Goal: Task Accomplishment & Management: Manage account settings

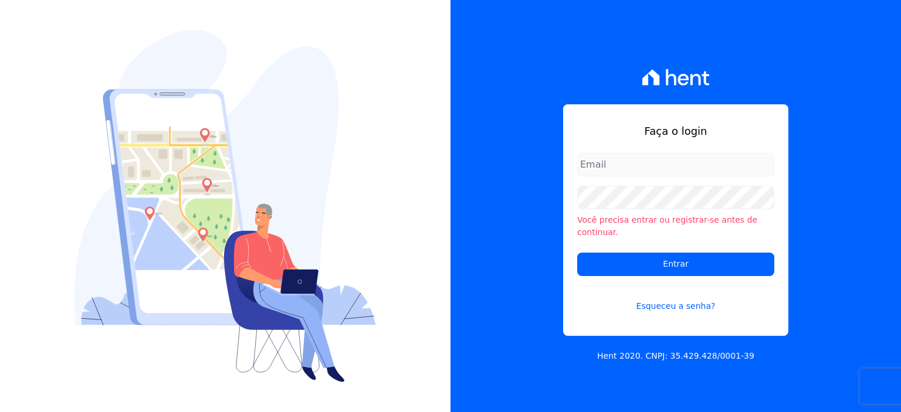
type input "rodrigo.villalva@grupozarin.com.br"
click at [593, 172] on input "rodrigo.villalva@grupozarin.com.br" at bounding box center [675, 164] width 197 height 23
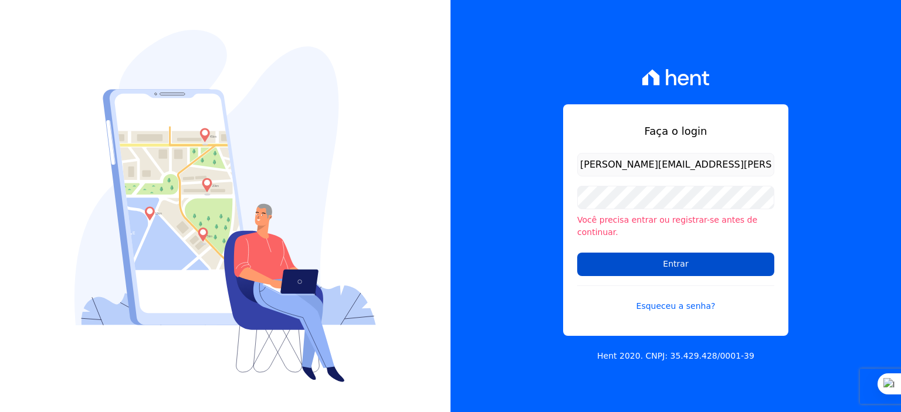
click at [616, 261] on input "Entrar" at bounding box center [675, 264] width 197 height 23
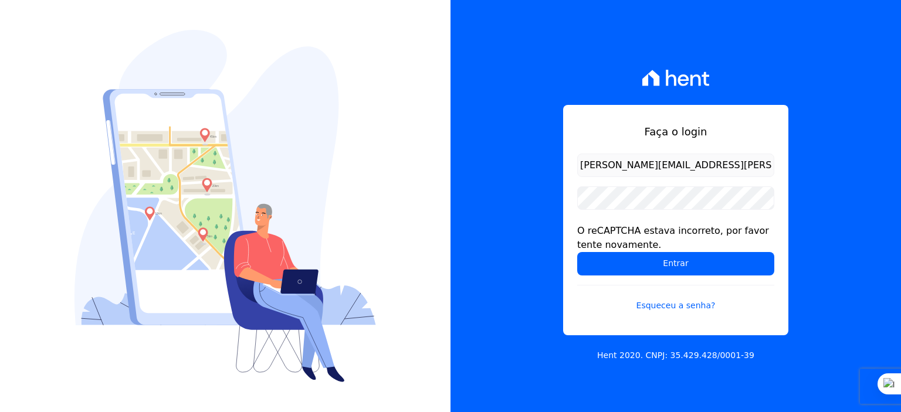
drag, startPoint x: 616, startPoint y: 166, endPoint x: 639, endPoint y: 168, distance: 23.0
click at [616, 166] on input "rodrigo.villalva@grupozarin.com.br" at bounding box center [675, 165] width 197 height 23
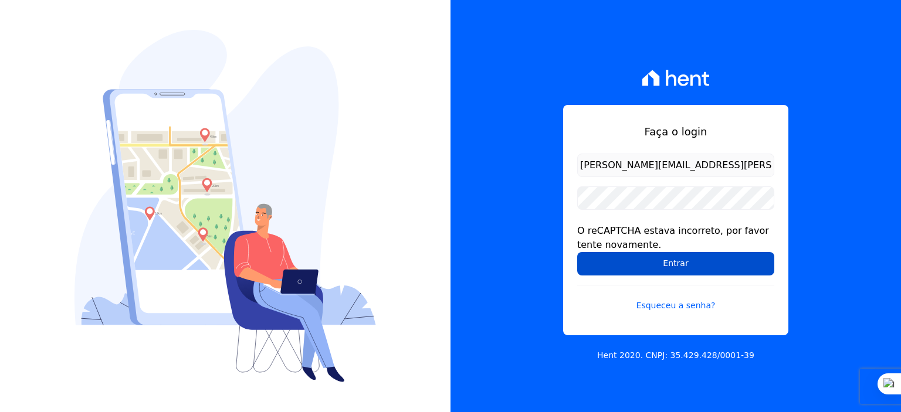
click at [655, 261] on input "Entrar" at bounding box center [675, 263] width 197 height 23
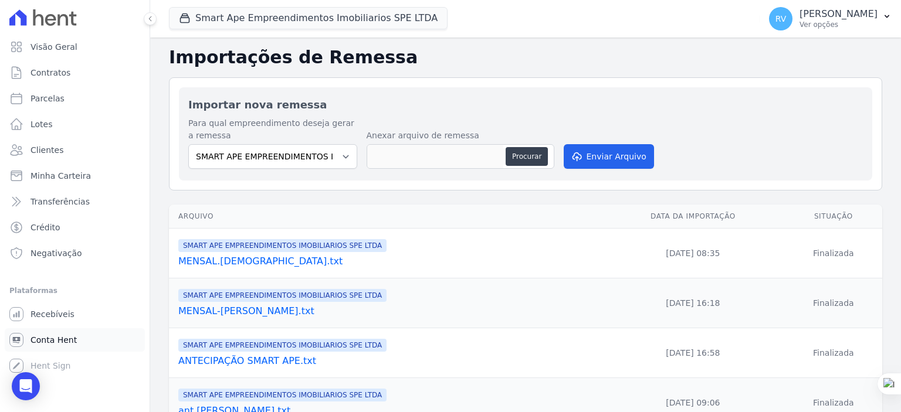
click at [63, 338] on span "Conta Hent" at bounding box center [53, 340] width 46 height 12
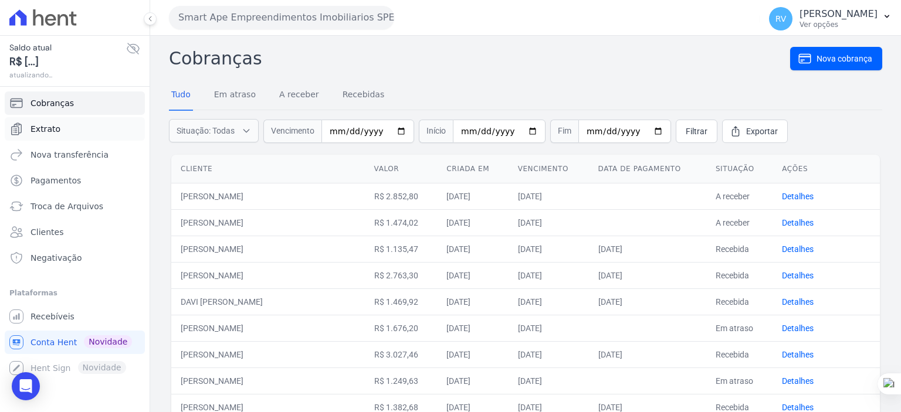
click at [56, 129] on span "Extrato" at bounding box center [45, 129] width 30 height 12
click at [55, 182] on span "Pagamentos" at bounding box center [55, 181] width 50 height 12
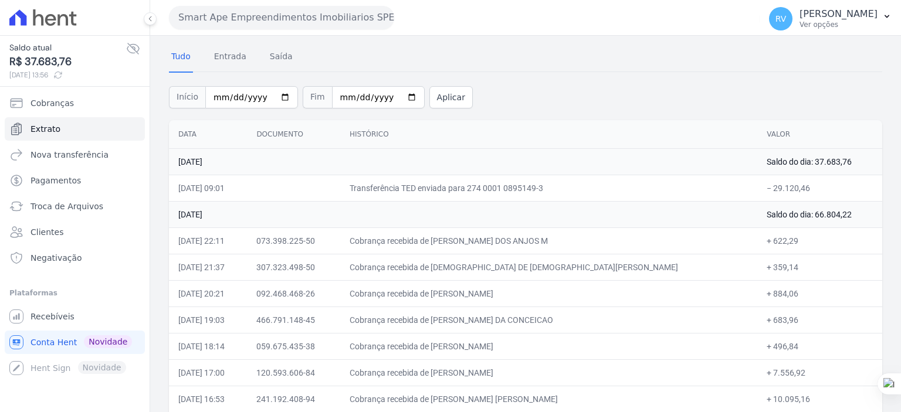
scroll to position [59, 0]
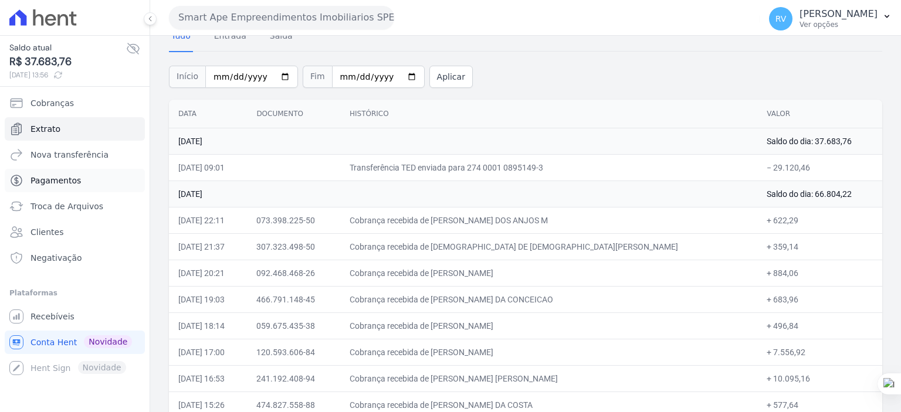
click at [79, 182] on link "Pagamentos" at bounding box center [75, 180] width 140 height 23
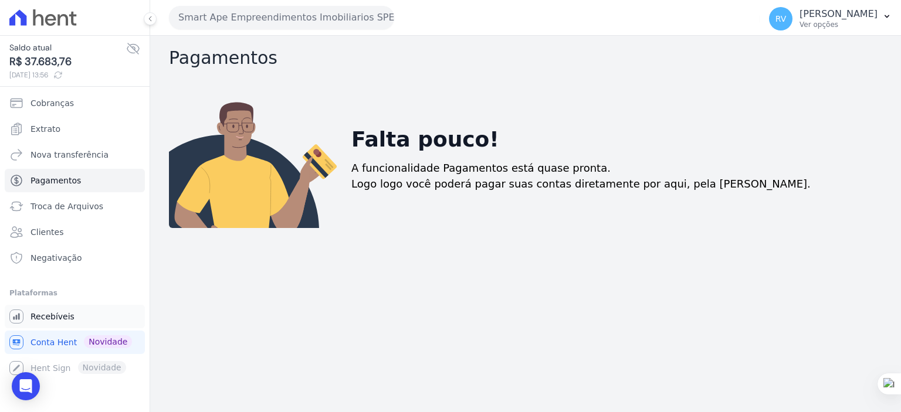
click at [66, 314] on span "Recebíveis" at bounding box center [52, 317] width 44 height 12
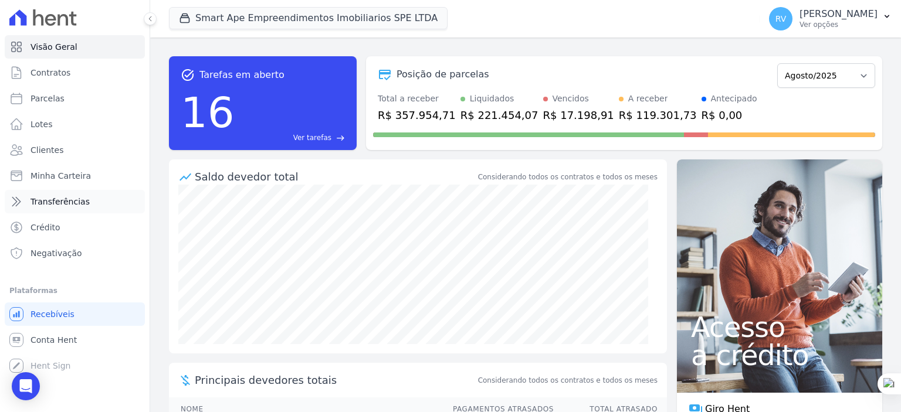
click at [63, 203] on span "Transferências" at bounding box center [59, 202] width 59 height 12
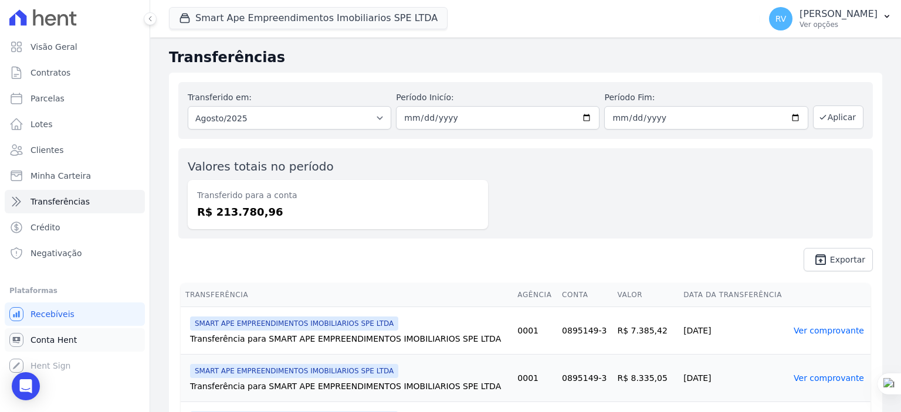
click at [73, 341] on link "Conta Hent" at bounding box center [75, 339] width 140 height 23
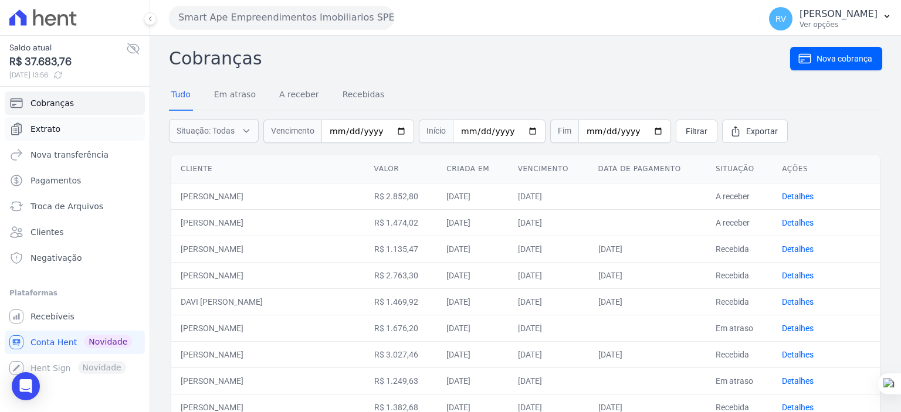
click at [53, 129] on span "Extrato" at bounding box center [45, 129] width 30 height 12
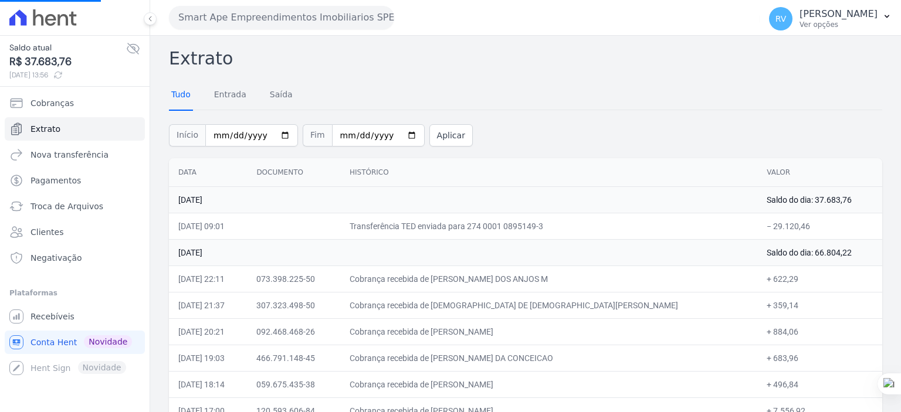
click at [181, 96] on link "Tudo" at bounding box center [181, 95] width 24 height 30
drag, startPoint x: 502, startPoint y: 225, endPoint x: 557, endPoint y: 230, distance: 55.4
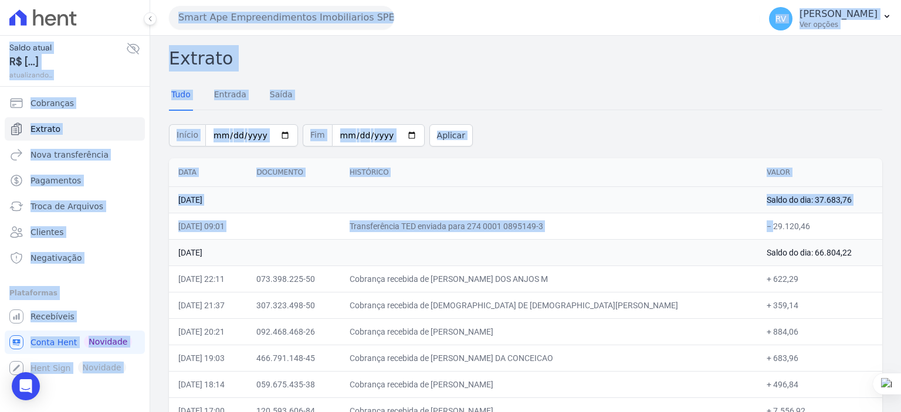
drag, startPoint x: 767, startPoint y: 222, endPoint x: 777, endPoint y: 223, distance: 10.0
click at [777, 223] on td "− 29.120,46" at bounding box center [819, 226] width 125 height 26
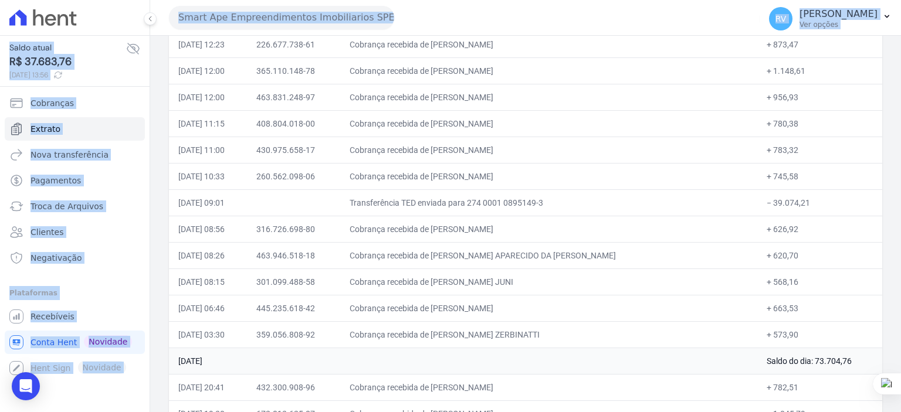
scroll to position [528, 0]
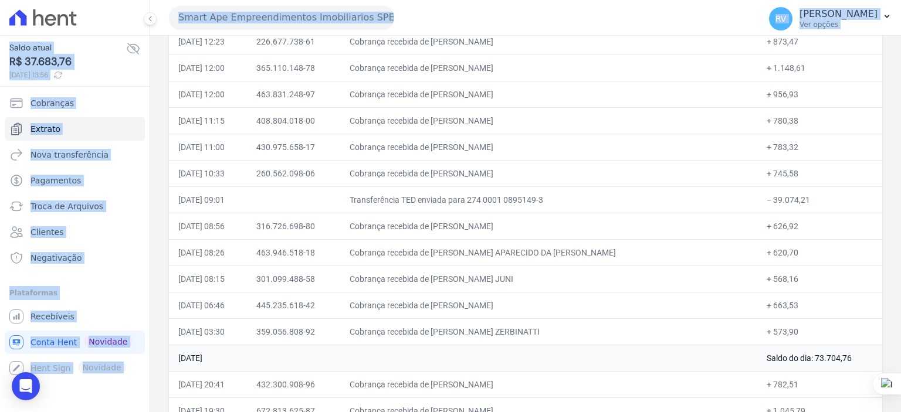
drag, startPoint x: 752, startPoint y: 199, endPoint x: 809, endPoint y: 202, distance: 57.5
click at [808, 201] on td "− 39.074,21" at bounding box center [819, 199] width 125 height 26
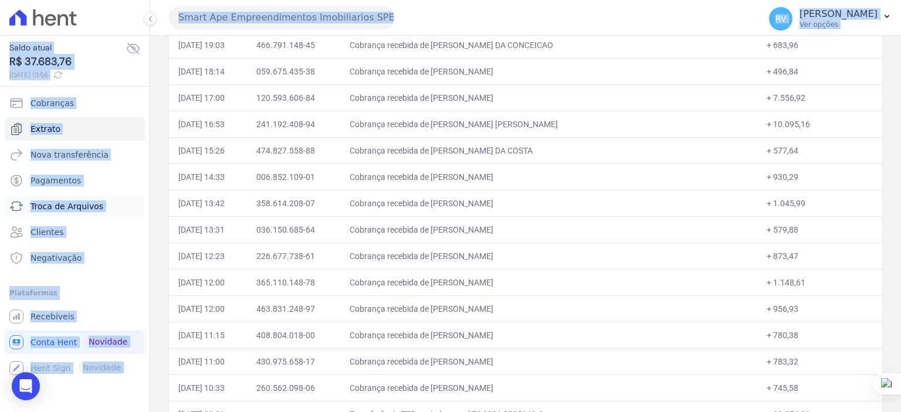
scroll to position [293, 0]
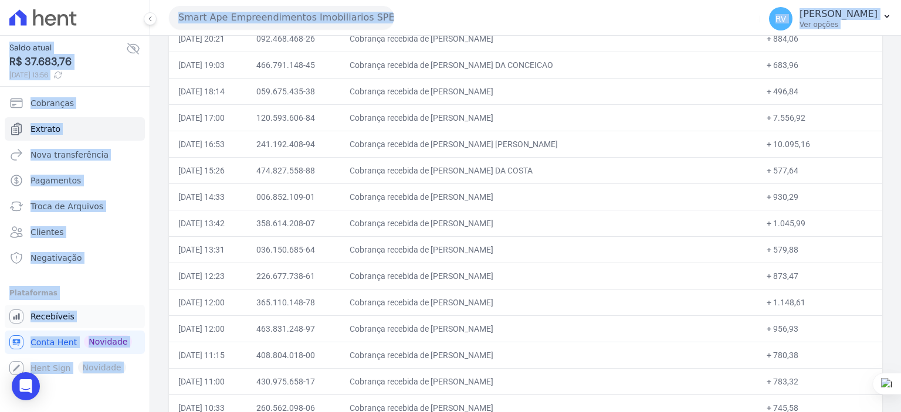
click at [45, 312] on span "Recebíveis" at bounding box center [52, 317] width 44 height 12
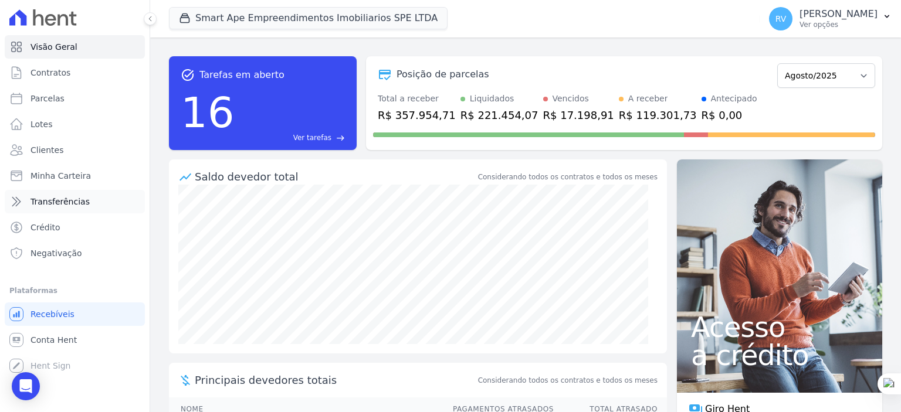
click at [56, 199] on span "Transferências" at bounding box center [59, 202] width 59 height 12
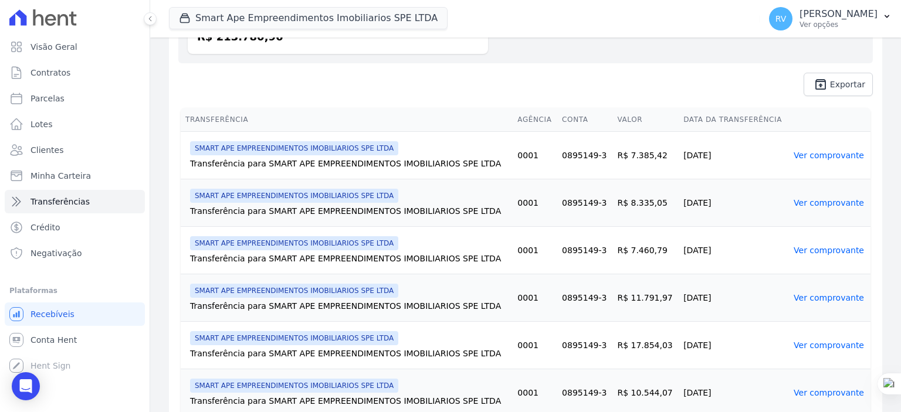
scroll to position [176, 0]
drag, startPoint x: 640, startPoint y: 157, endPoint x: 621, endPoint y: 175, distance: 25.7
click at [643, 157] on td "R$ 7.385,42" at bounding box center [645, 154] width 66 height 47
drag, startPoint x: 625, startPoint y: 201, endPoint x: 643, endPoint y: 206, distance: 18.4
click at [643, 201] on td "R$ 8.335,05" at bounding box center [645, 202] width 66 height 47
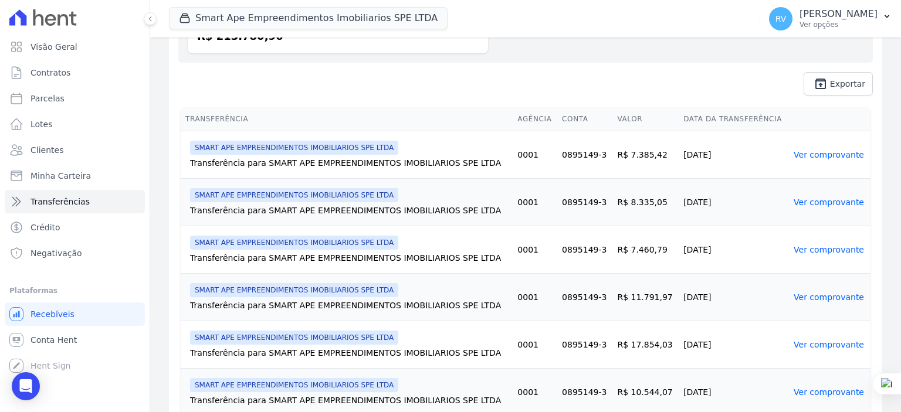
drag, startPoint x: 637, startPoint y: 249, endPoint x: 645, endPoint y: 255, distance: 10.4
click at [643, 250] on td "R$ 7.460,79" at bounding box center [645, 249] width 66 height 47
drag, startPoint x: 617, startPoint y: 152, endPoint x: 661, endPoint y: 158, distance: 44.3
click at [661, 158] on td "R$ 7.385,42" at bounding box center [645, 154] width 66 height 47
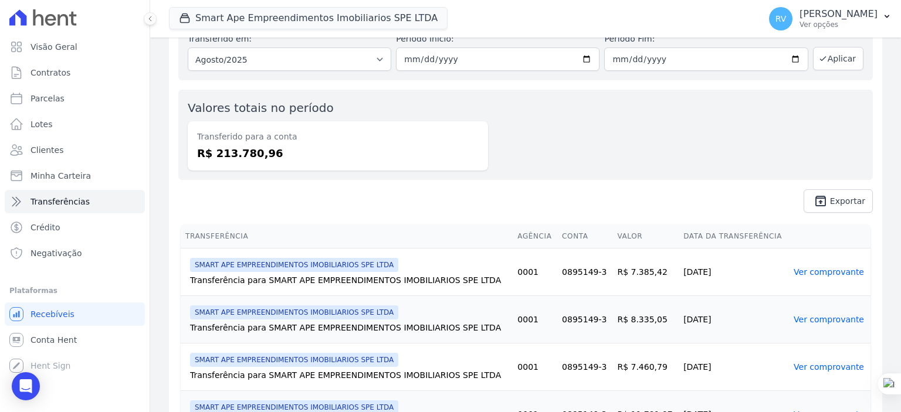
scroll to position [0, 0]
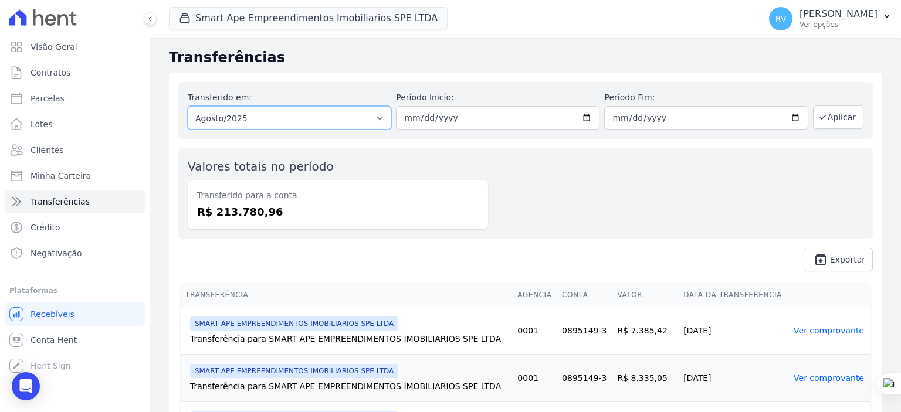
click at [366, 120] on select "Todos os meses Maio/2025 Junho/2025 Julho/2025 Agosto/2025" at bounding box center [289, 117] width 203 height 23
select select "05/2025"
click at [188, 106] on select "Todos os meses Maio/2025 Junho/2025 Julho/2025 Agosto/2025" at bounding box center [289, 117] width 203 height 23
click at [407, 121] on input "date" at bounding box center [497, 117] width 203 height 23
click at [586, 119] on input "date" at bounding box center [497, 117] width 203 height 23
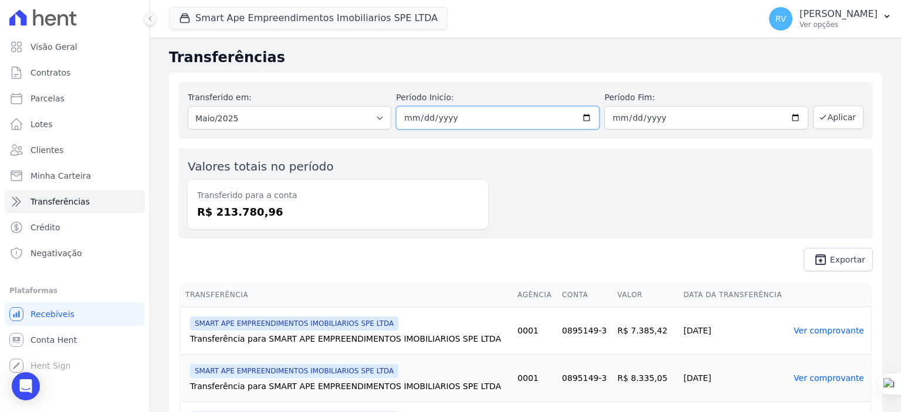
type input "2025-05-01"
click at [788, 117] on input "date" at bounding box center [705, 117] width 203 height 23
drag, startPoint x: 789, startPoint y: 178, endPoint x: 779, endPoint y: 178, distance: 10.6
click at [789, 178] on div "Valores totais no período Transferido para a conta R$ 213.780,96" at bounding box center [525, 193] width 694 height 90
drag, startPoint x: 373, startPoint y: 116, endPoint x: 363, endPoint y: 122, distance: 11.6
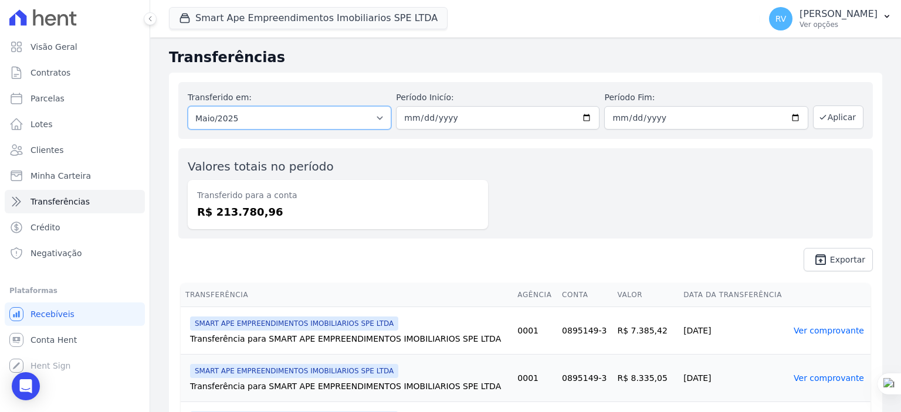
click at [373, 116] on select "Todos os meses Maio/2025 Junho/2025 Julho/2025 Agosto/2025" at bounding box center [289, 117] width 203 height 23
click at [784, 119] on input "2025-05-26" at bounding box center [705, 117] width 203 height 23
type input "2025-05-31"
click at [828, 114] on button "Aplicar" at bounding box center [838, 117] width 50 height 23
click at [830, 263] on span "Exportar" at bounding box center [847, 259] width 35 height 7
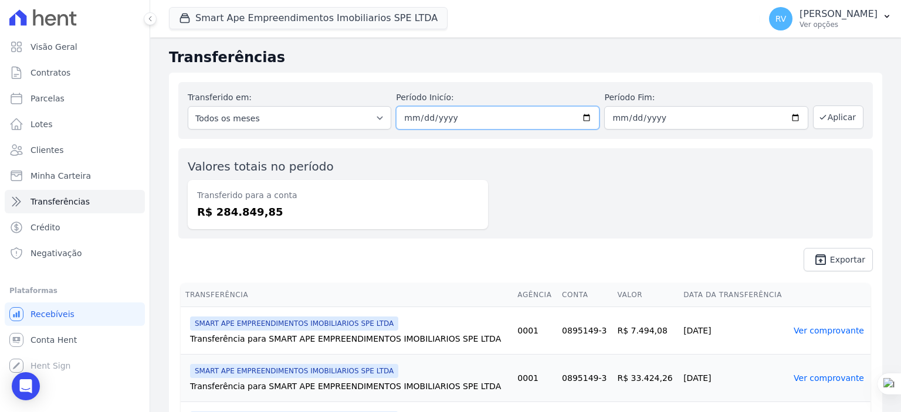
click at [583, 119] on input "[DATE]" at bounding box center [497, 117] width 203 height 23
type input "2025-06-01"
click at [788, 116] on input "[DATE]" at bounding box center [705, 117] width 203 height 23
type input "2025-06-30"
click at [823, 121] on button "Aplicar" at bounding box center [838, 117] width 50 height 23
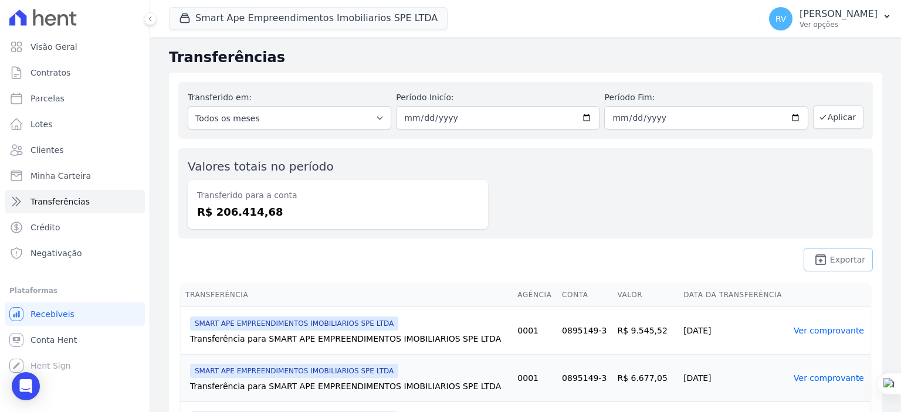
click at [833, 256] on span "Exportar" at bounding box center [847, 259] width 35 height 7
click at [583, 117] on input "[DATE]" at bounding box center [497, 117] width 203 height 23
type input "[DATE]"
click at [790, 120] on input "[DATE]" at bounding box center [705, 117] width 203 height 23
type input "[DATE]"
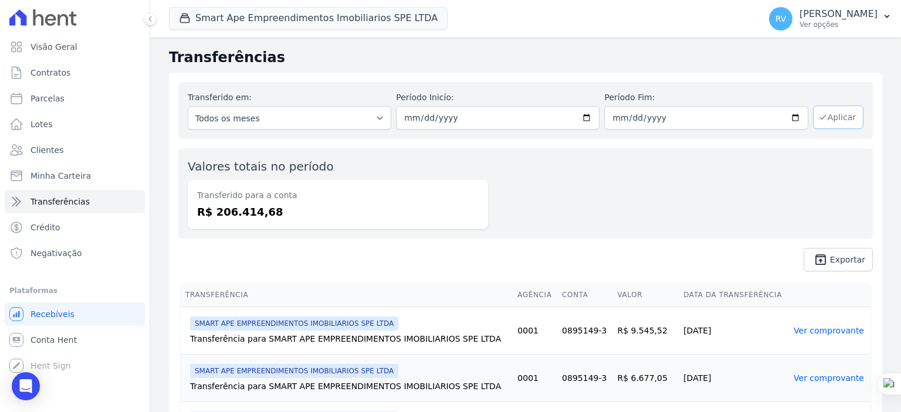
click at [830, 115] on button "Aplicar" at bounding box center [838, 117] width 50 height 23
drag, startPoint x: 214, startPoint y: 214, endPoint x: 337, endPoint y: 276, distance: 137.4
click at [272, 214] on dd "R$ 306.230,80" at bounding box center [337, 212] width 281 height 16
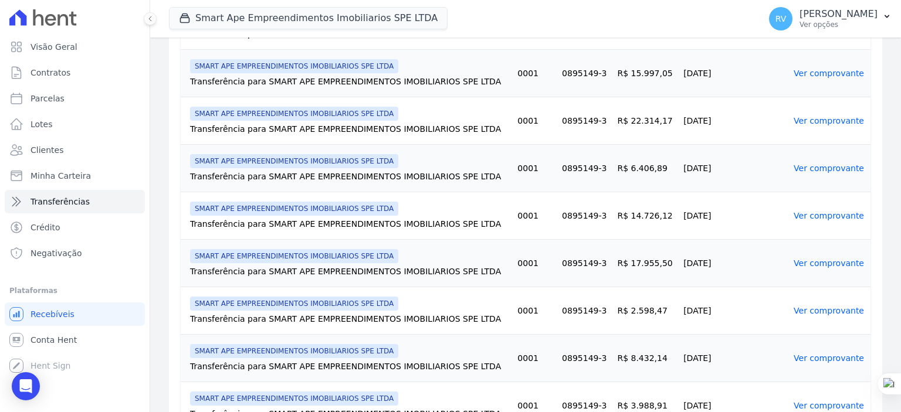
scroll to position [879, 0]
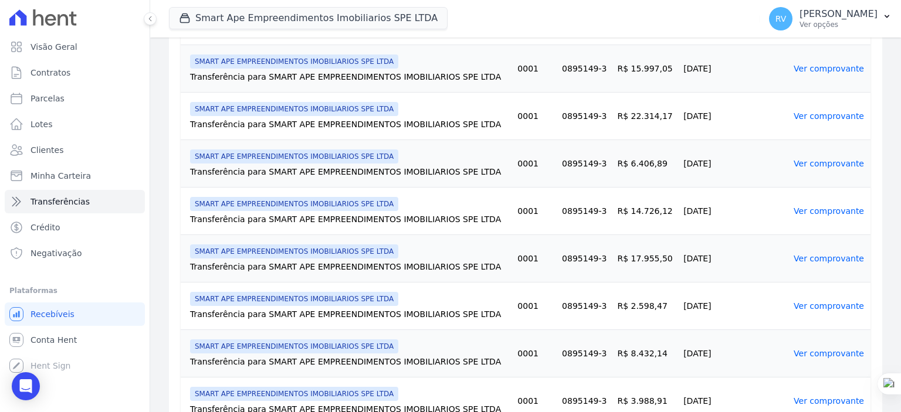
drag, startPoint x: 613, startPoint y: 159, endPoint x: 667, endPoint y: 166, distance: 54.4
click at [667, 166] on tr "SMART APE EMPREENDIMENTOS IMOBILIARIOS SPE LTDA Transferência para SMART APE EM…" at bounding box center [525, 163] width 689 height 47
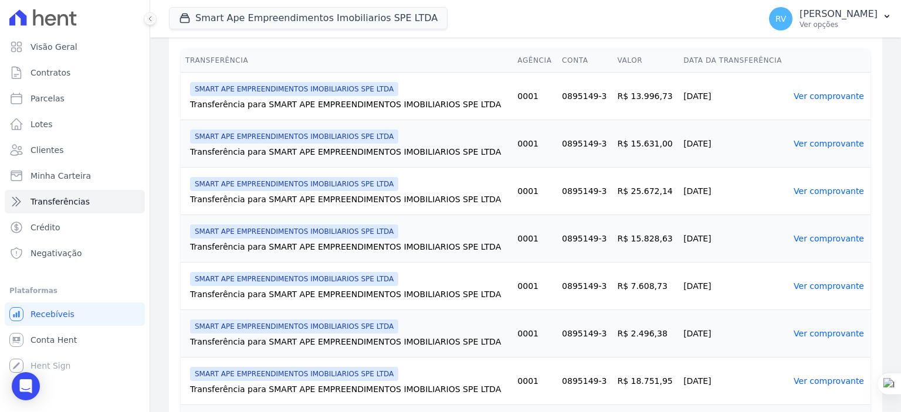
scroll to position [0, 0]
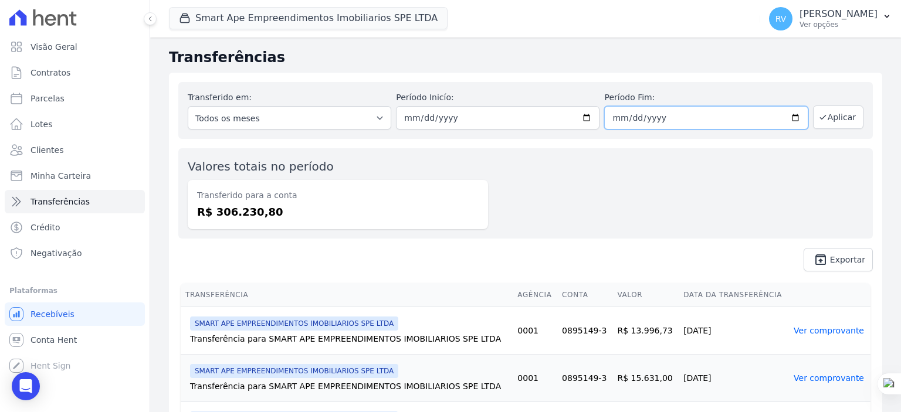
click at [783, 115] on input "[DATE]" at bounding box center [705, 117] width 203 height 23
type input "2025-08-04"
click at [825, 118] on button "Aplicar" at bounding box center [838, 117] width 50 height 23
click at [793, 121] on input "2025-08-04" at bounding box center [705, 117] width 203 height 23
click at [790, 115] on input "2025-08-02" at bounding box center [705, 117] width 203 height 23
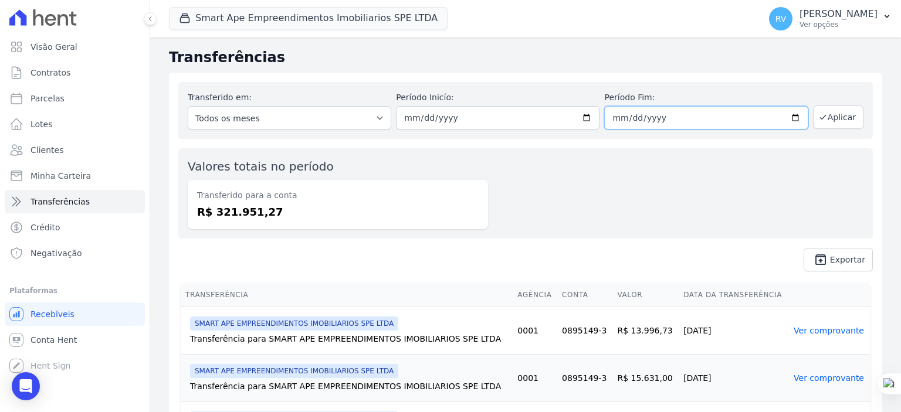
type input "2025-08-01"
click at [825, 121] on button "Aplicar" at bounding box center [838, 117] width 50 height 23
click at [795, 117] on input "[DATE]" at bounding box center [705, 117] width 203 height 23
click at [791, 117] on input "[DATE]" at bounding box center [705, 117] width 203 height 23
type input "2025-07-31"
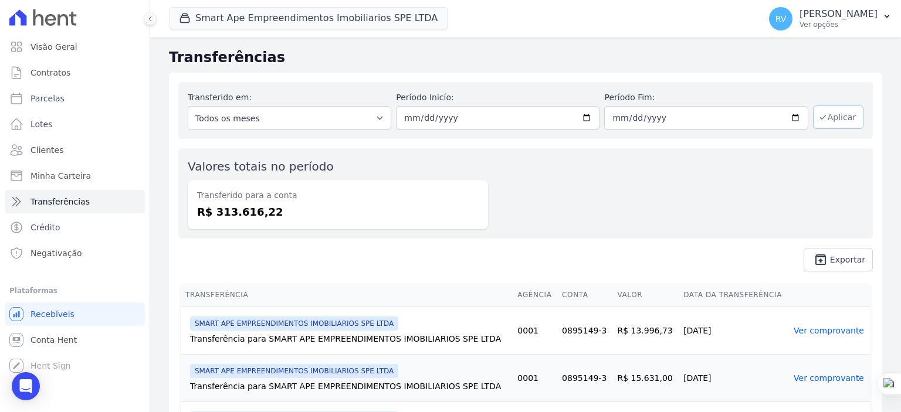
click at [835, 118] on button "Aplicar" at bounding box center [838, 117] width 50 height 23
click at [831, 263] on span "Exportar" at bounding box center [847, 259] width 35 height 7
click at [815, 261] on icon "unarchive" at bounding box center [820, 260] width 14 height 14
click at [610, 212] on div "Valores totais no período Transferido para a conta R$ 306.230,80" at bounding box center [525, 193] width 694 height 90
click at [614, 195] on div "Valores totais no período Transferido para a conta R$ 306.230,80" at bounding box center [525, 193] width 694 height 90
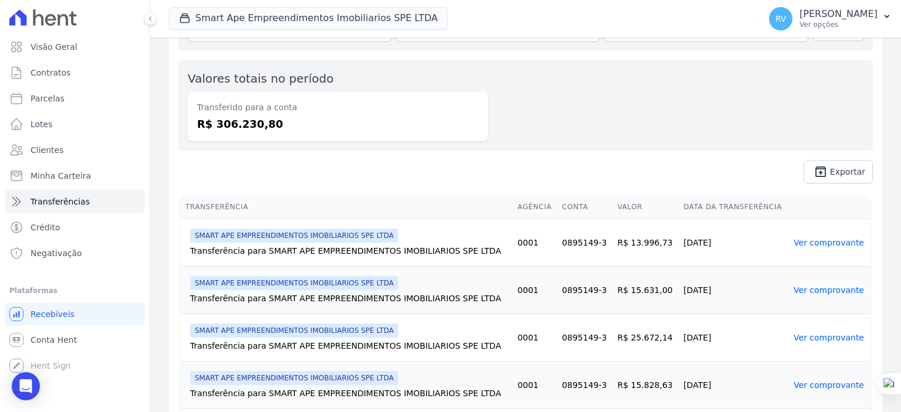
scroll to position [235, 0]
